Goal: Task Accomplishment & Management: Manage account settings

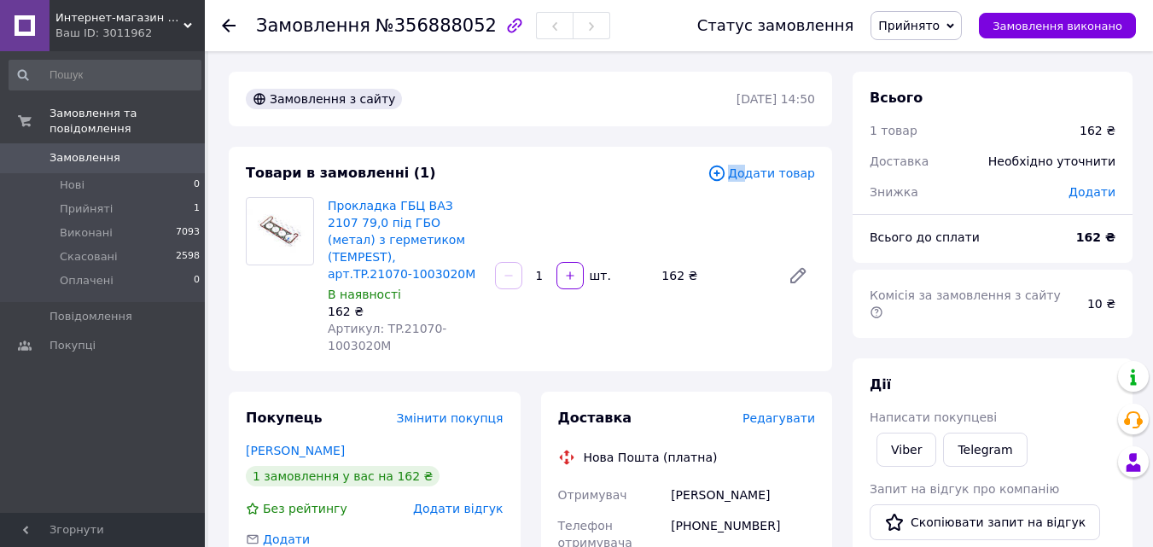
click at [756, 167] on span "Додати товар" at bounding box center [762, 173] width 108 height 19
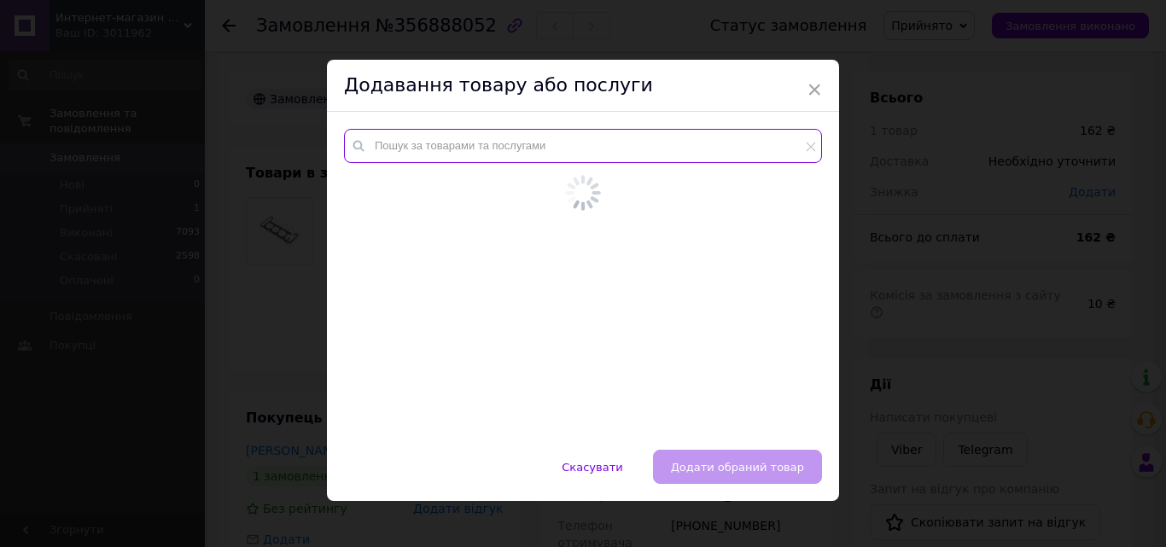
click at [494, 141] on input "text" at bounding box center [583, 146] width 478 height 34
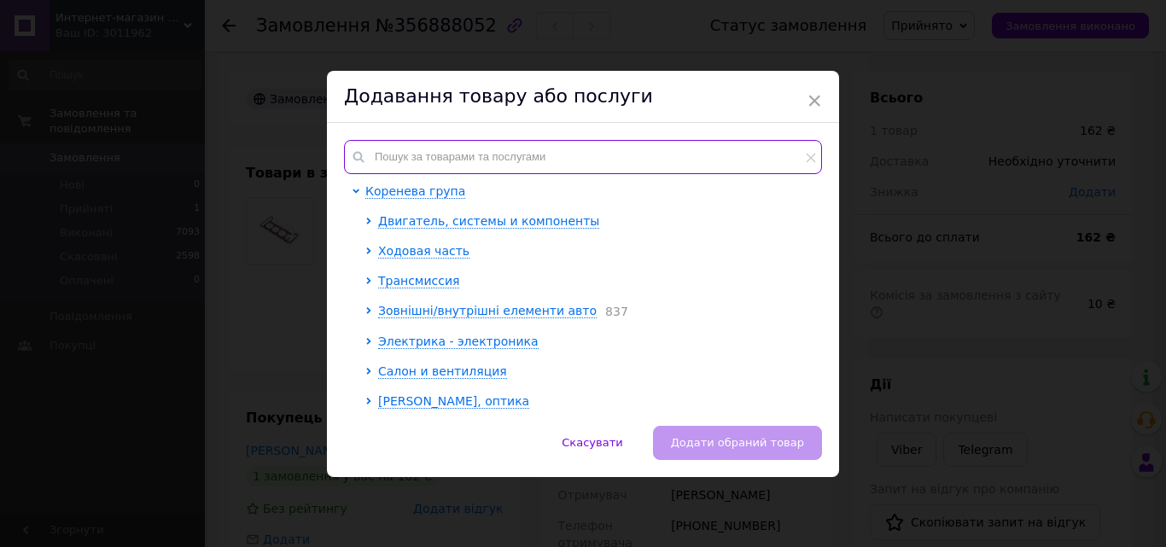
paste input "2101-1306010"
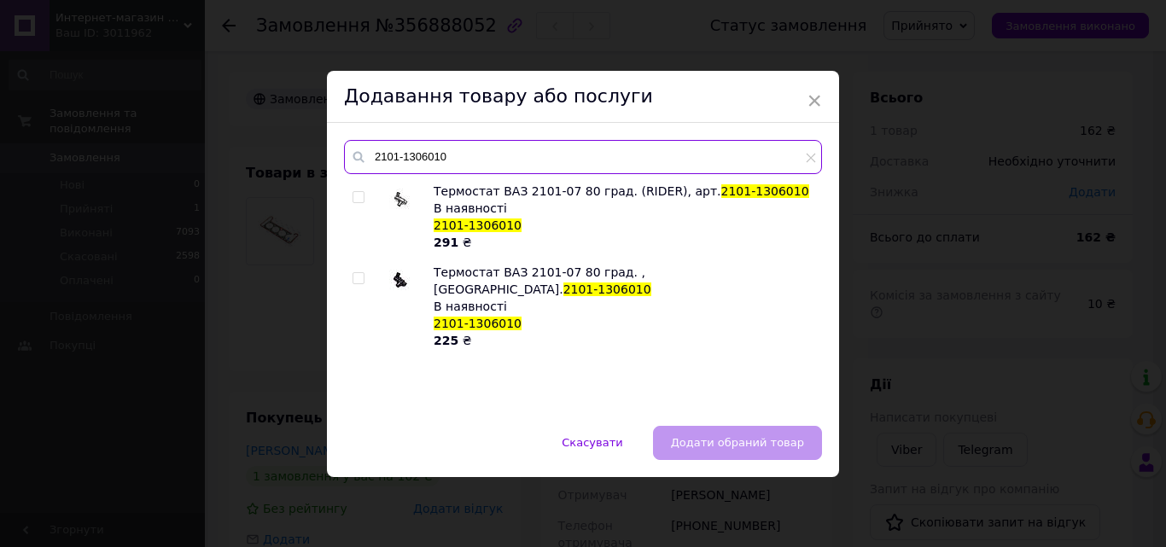
type input "2101-1306010"
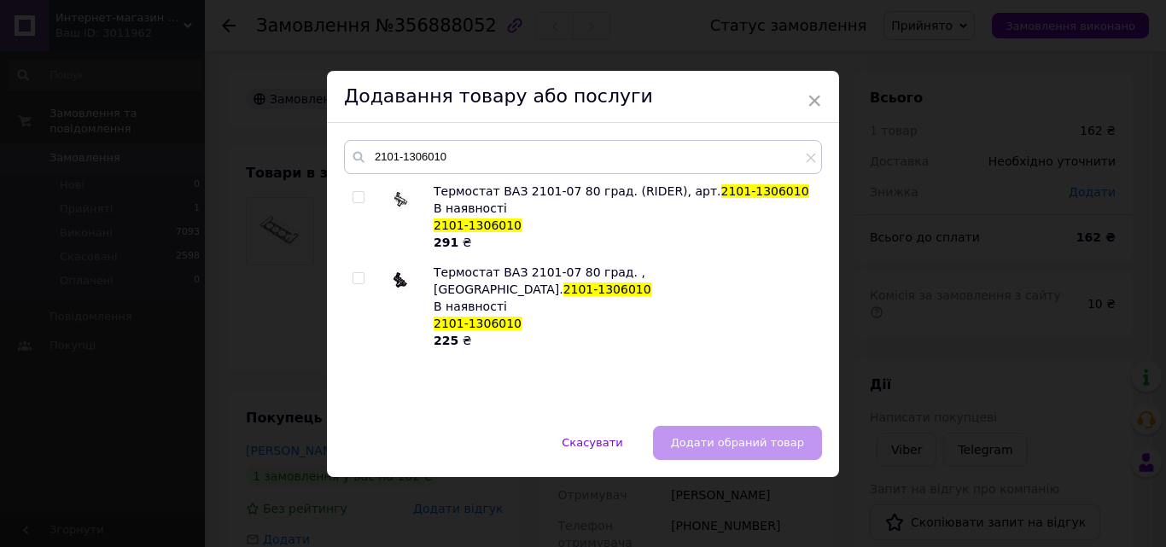
click at [348, 277] on div "Термостат ВАЗ 2101-07 80 град. (RIDER), арт. 2101-1306010 В наявності 2101-1306…" at bounding box center [582, 296] width 477 height 226
click at [356, 280] on input "checkbox" at bounding box center [357, 278] width 11 height 11
checkbox input "true"
click at [737, 429] on button "Додати обраний товар" at bounding box center [737, 443] width 169 height 34
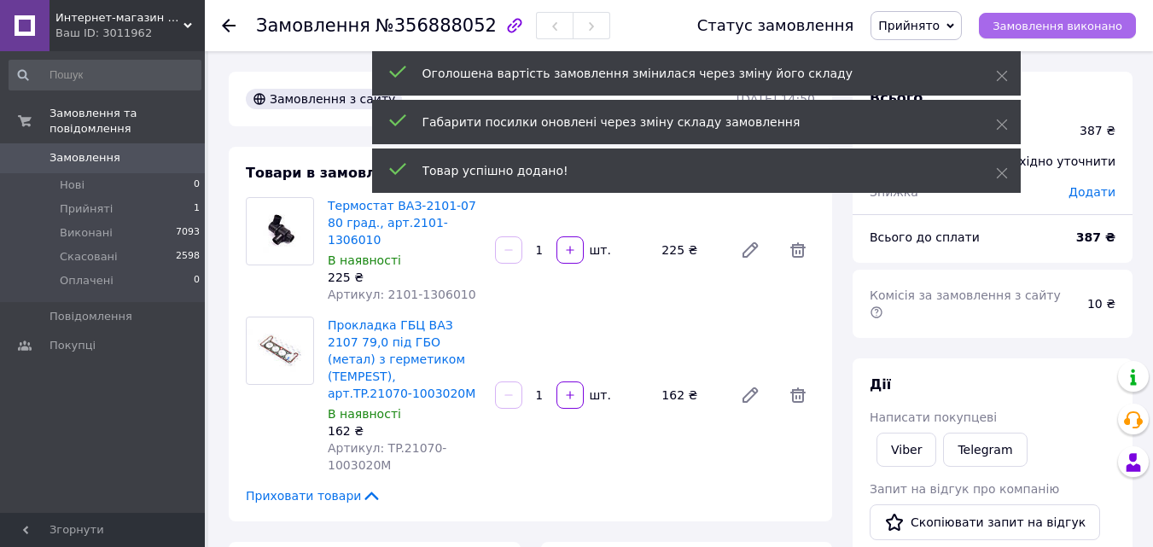
click at [1080, 25] on span "Замовлення виконано" at bounding box center [1058, 26] width 130 height 13
